Goal: Task Accomplishment & Management: Complete application form

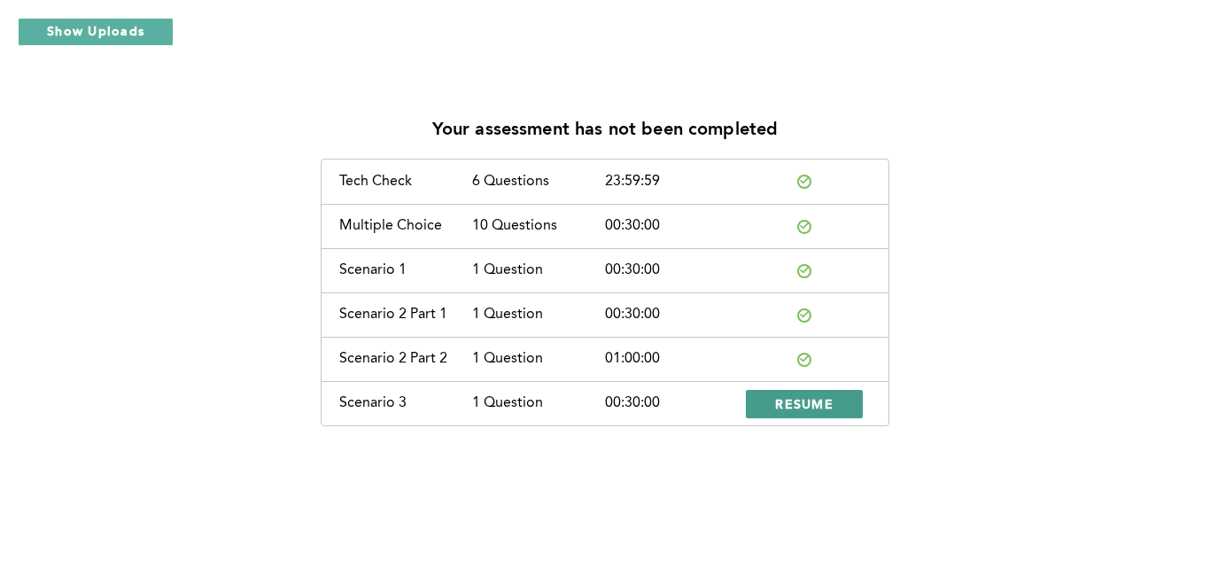
click at [797, 413] on button "RESUME" at bounding box center [804, 404] width 117 height 28
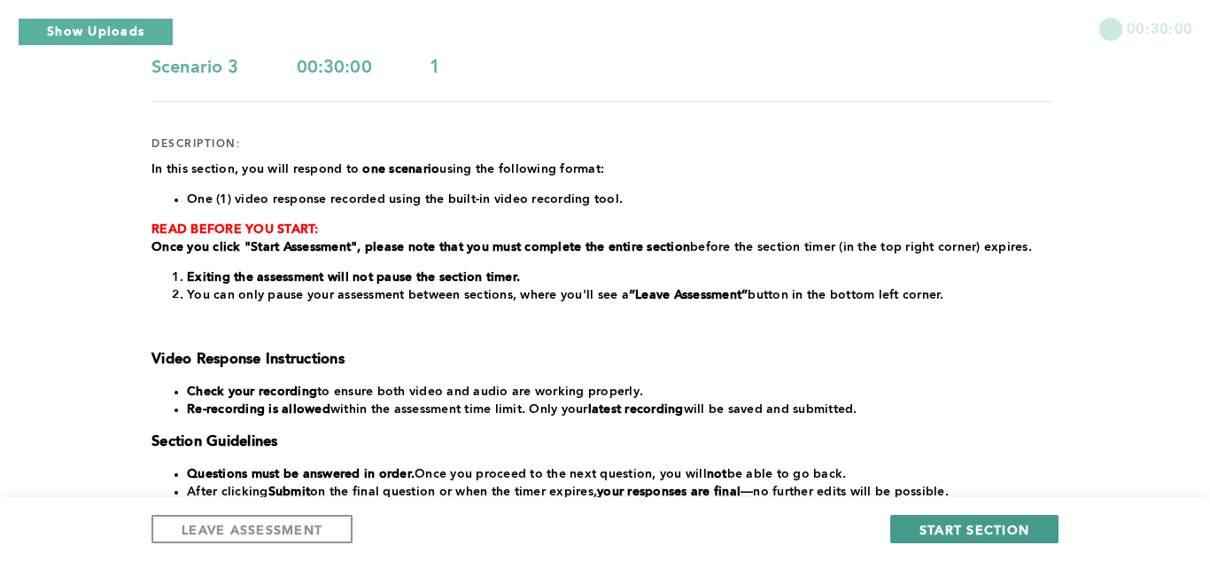
scroll to position [166, 0]
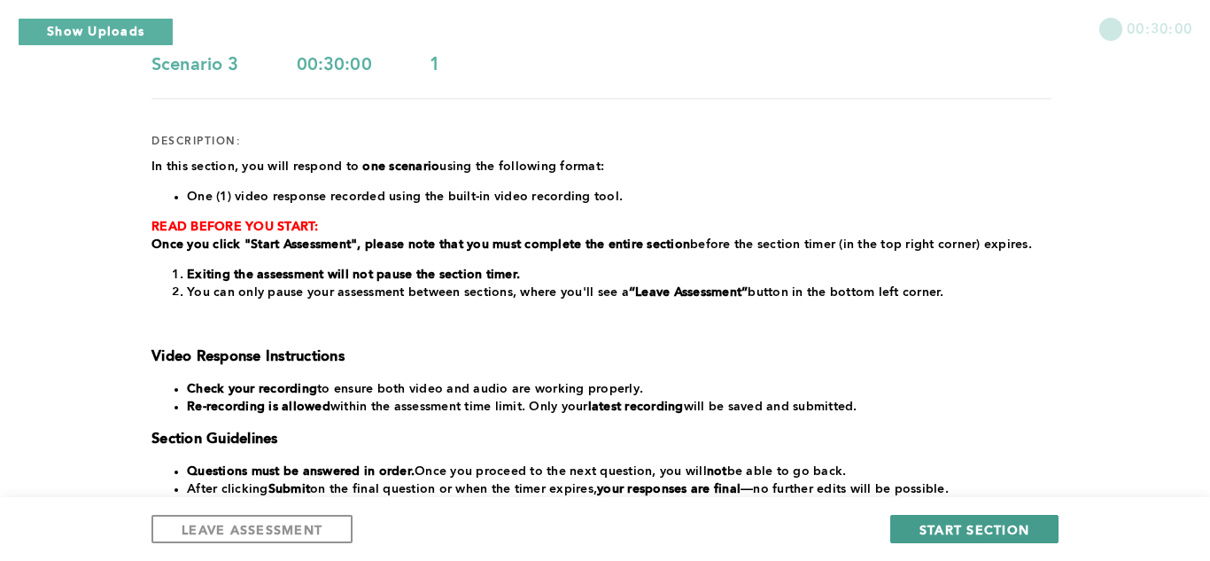
click at [955, 531] on span "START SECTION" at bounding box center [974, 529] width 110 height 17
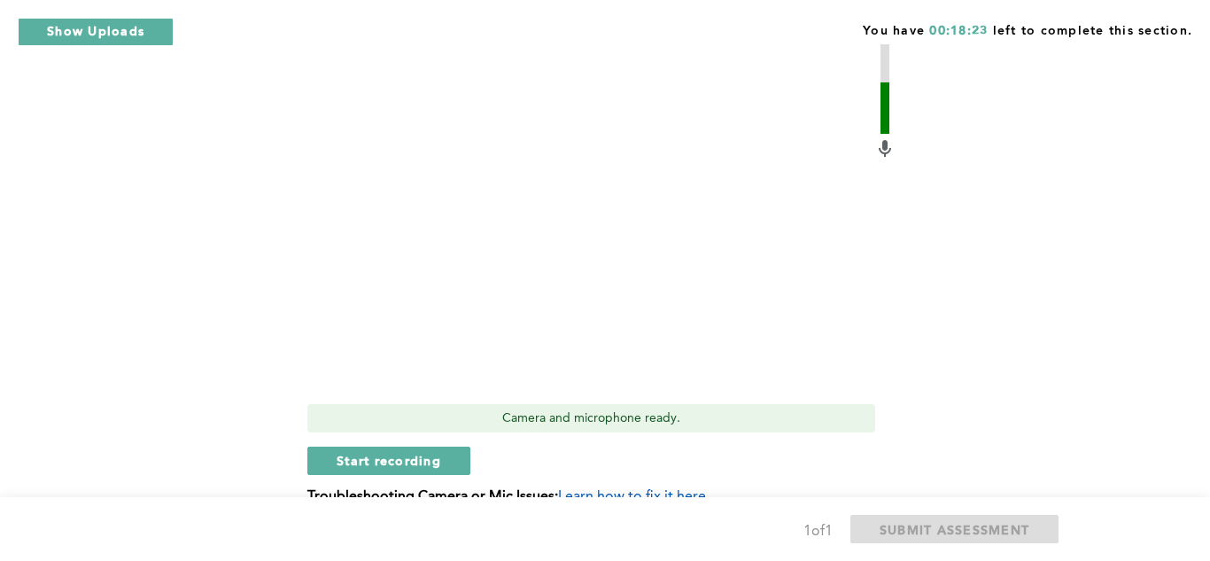
scroll to position [938, 0]
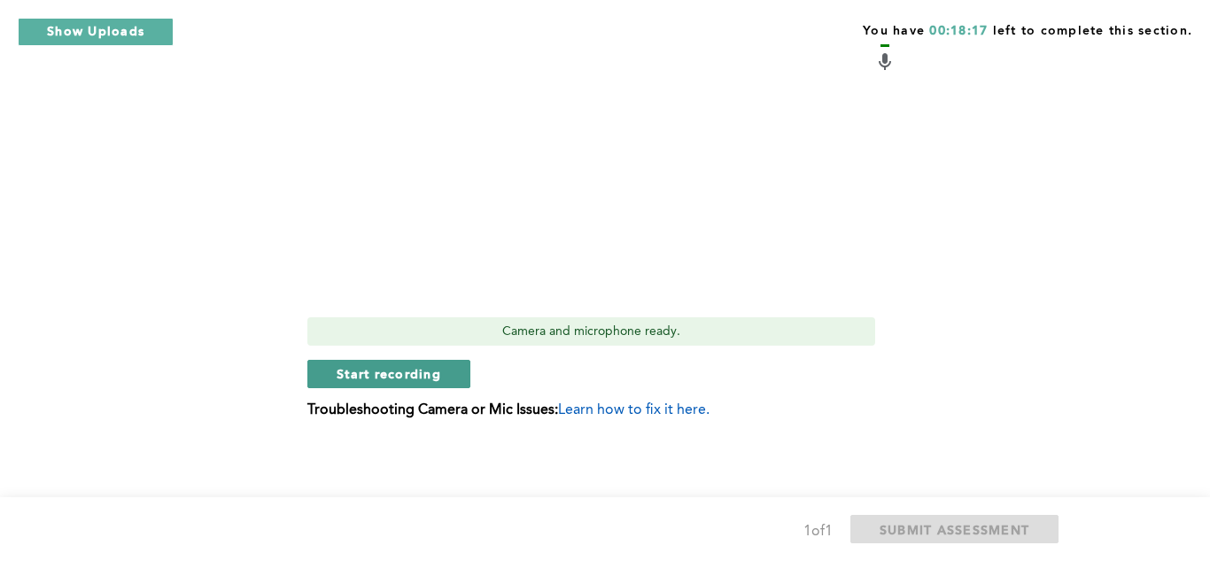
click at [357, 376] on span "Start recording" at bounding box center [388, 373] width 104 height 17
click at [376, 386] on button "Stop recording" at bounding box center [388, 374] width 162 height 28
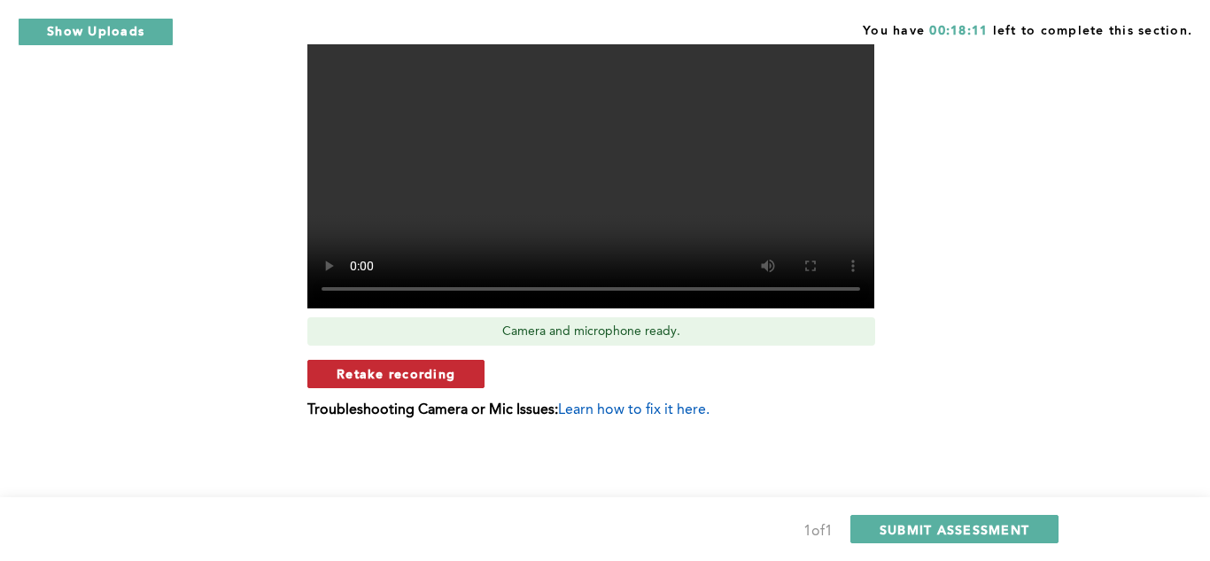
click at [372, 384] on button "Retake recording" at bounding box center [395, 374] width 177 height 28
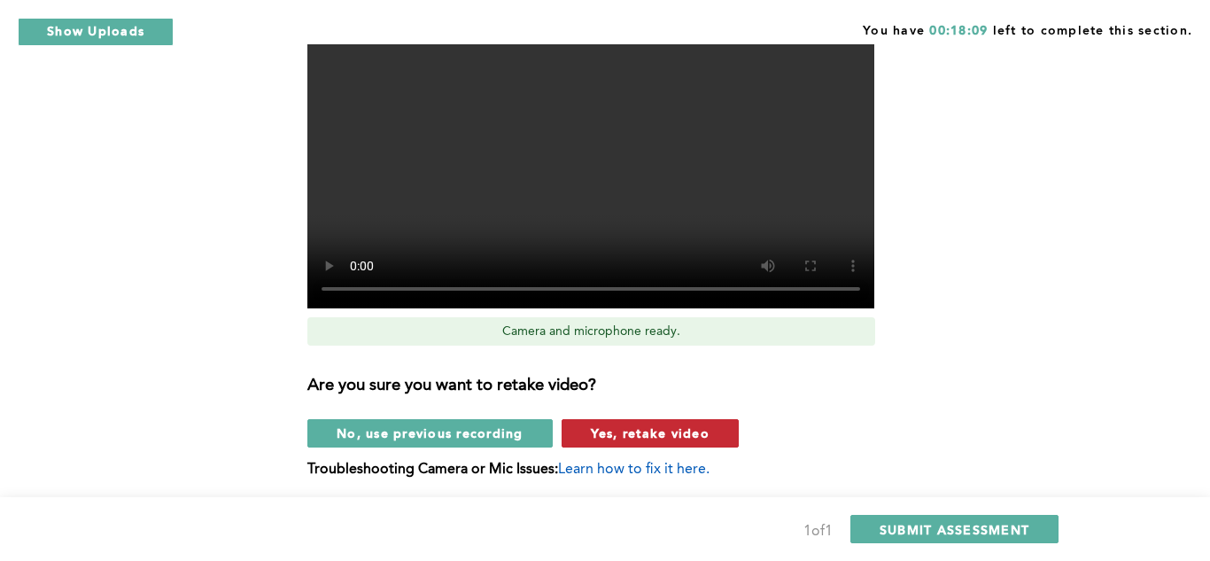
click at [617, 442] on button "Yes, retake video" at bounding box center [649, 433] width 177 height 28
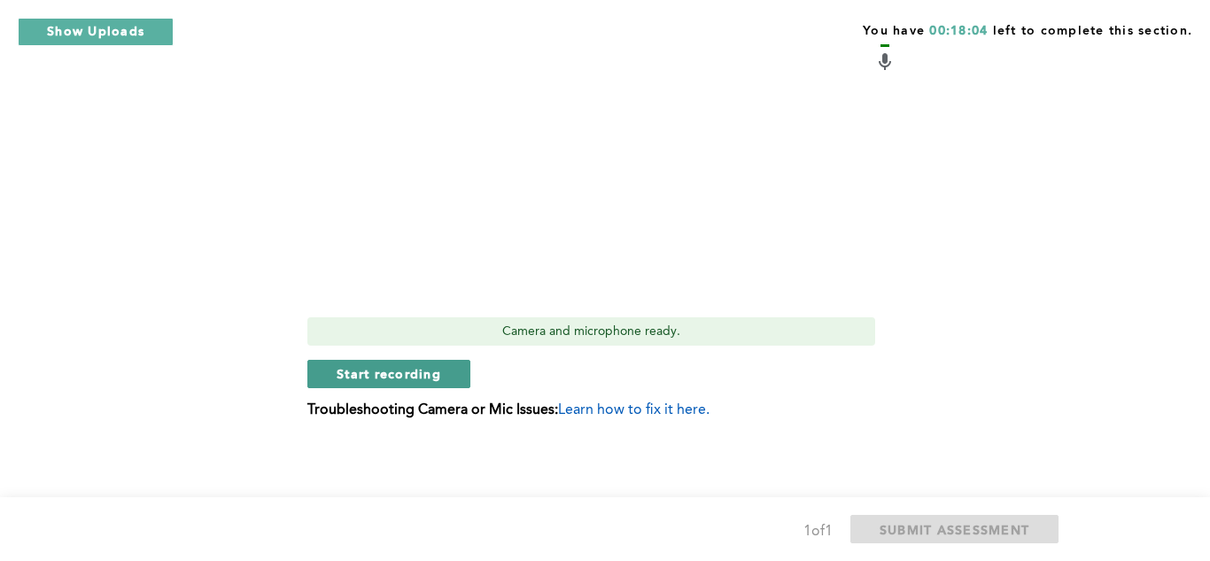
click at [337, 383] on button "Start recording" at bounding box center [388, 374] width 163 height 28
click at [382, 386] on button "Stop recording" at bounding box center [388, 374] width 162 height 28
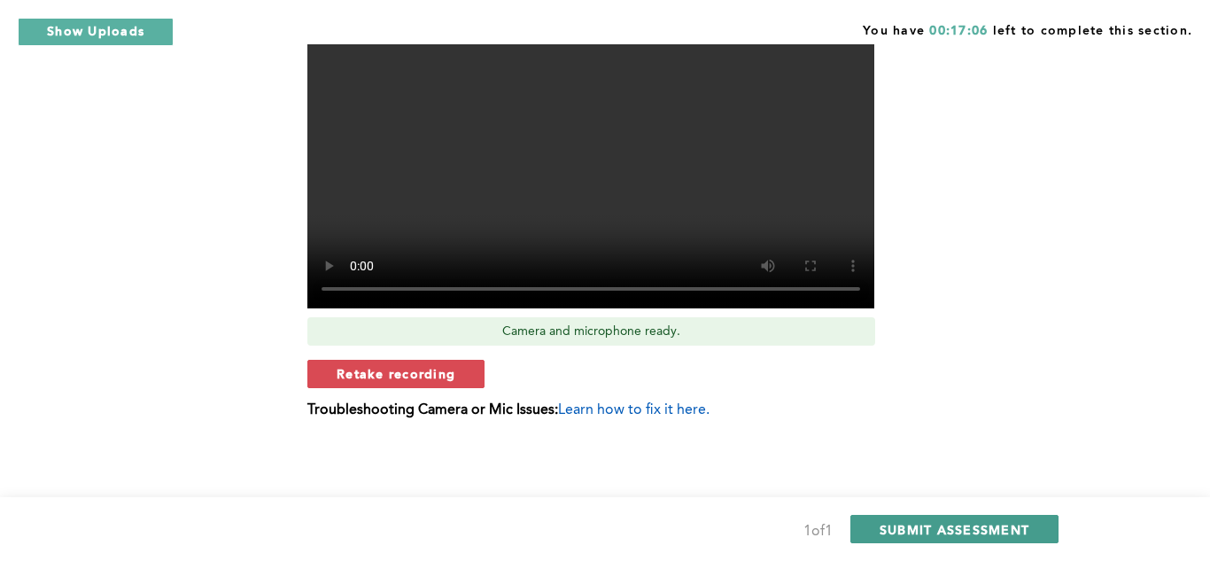
click at [924, 541] on button "SUBMIT ASSESSMENT" at bounding box center [954, 528] width 208 height 28
